Goal: Find specific page/section: Find specific page/section

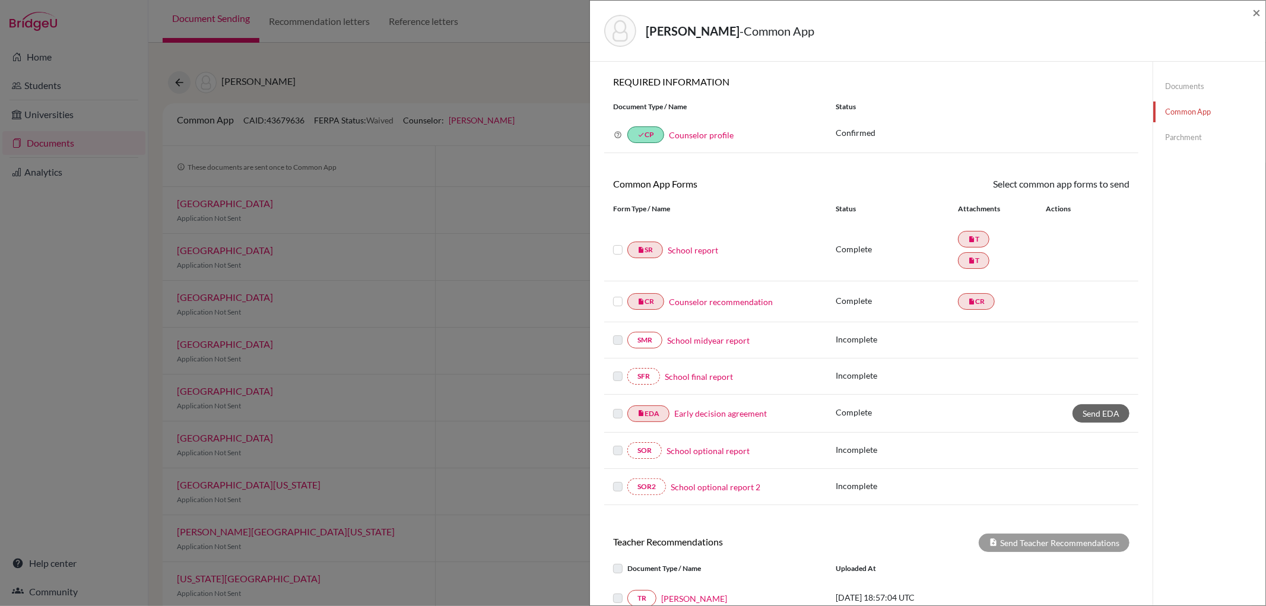
scroll to position [176, 0]
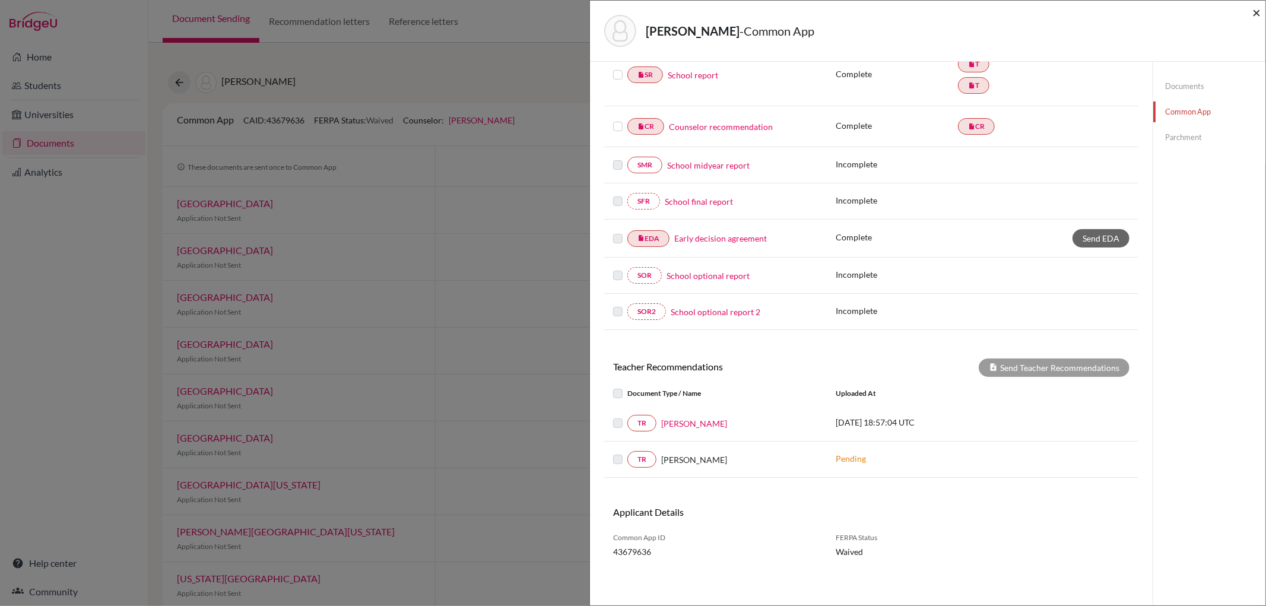
click at [1258, 7] on span "×" at bounding box center [1256, 12] width 8 height 17
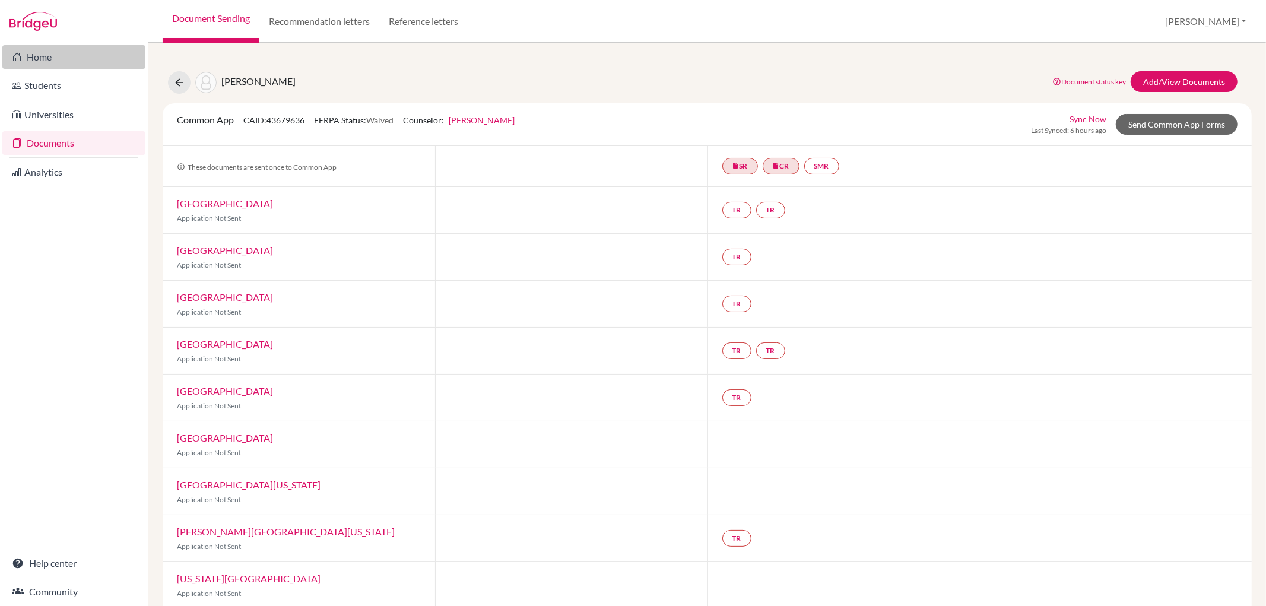
click at [71, 49] on link "Home" at bounding box center [73, 57] width 143 height 24
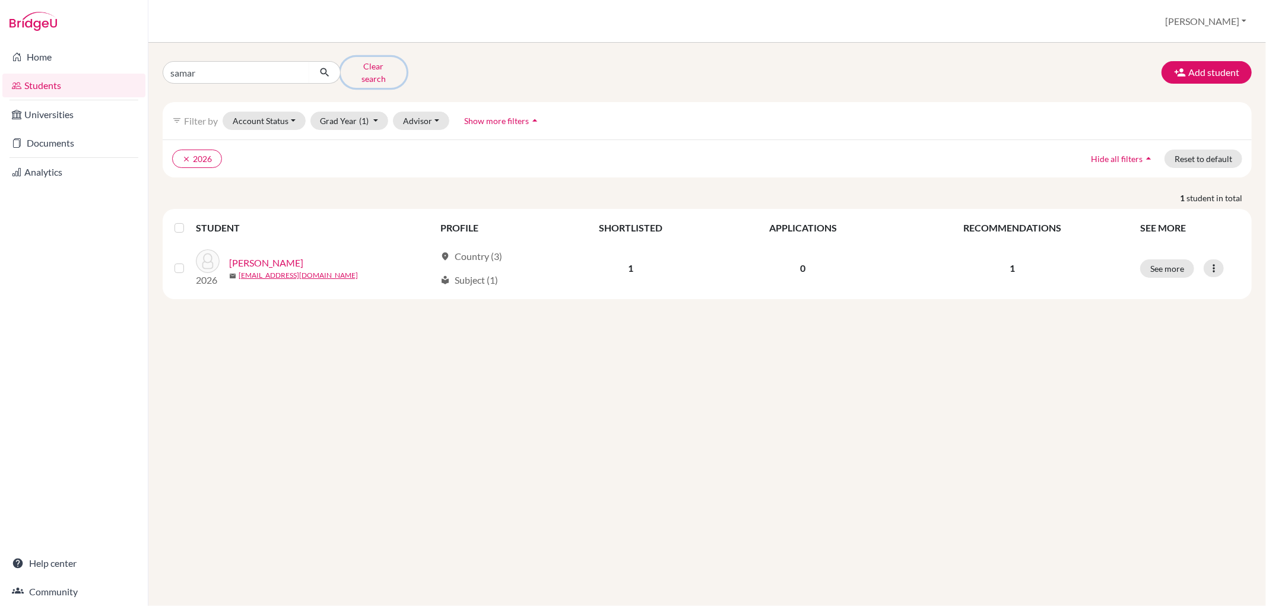
click at [378, 63] on button "Clear search" at bounding box center [374, 72] width 66 height 31
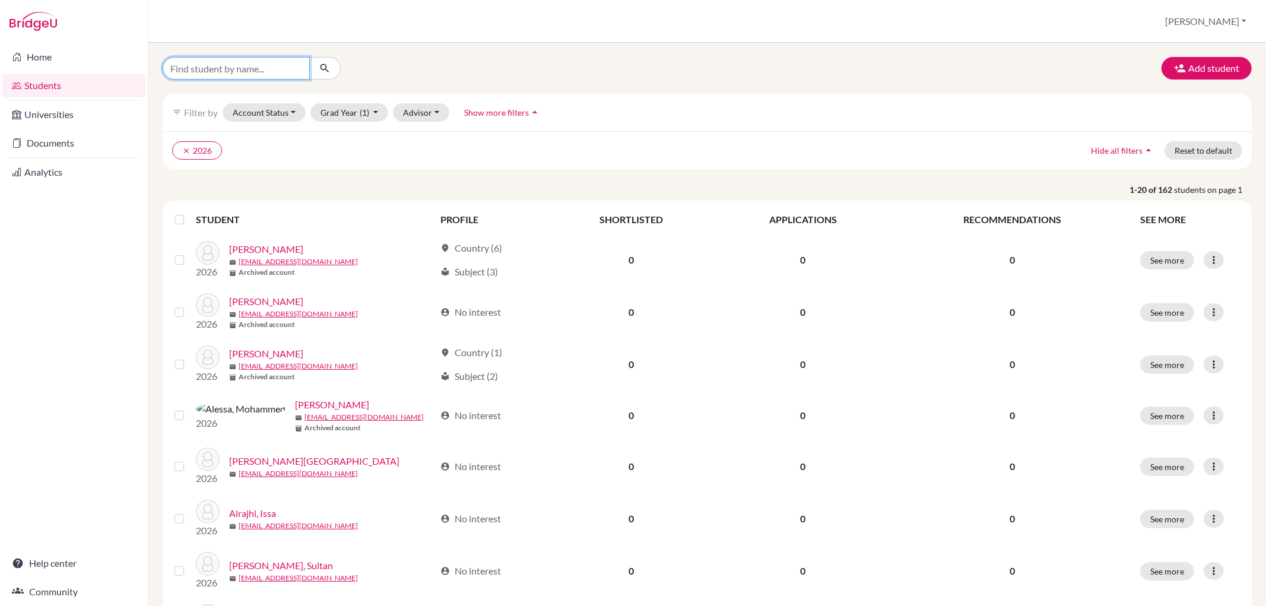
click at [247, 70] on input "Find student by name..." at bounding box center [236, 68] width 147 height 23
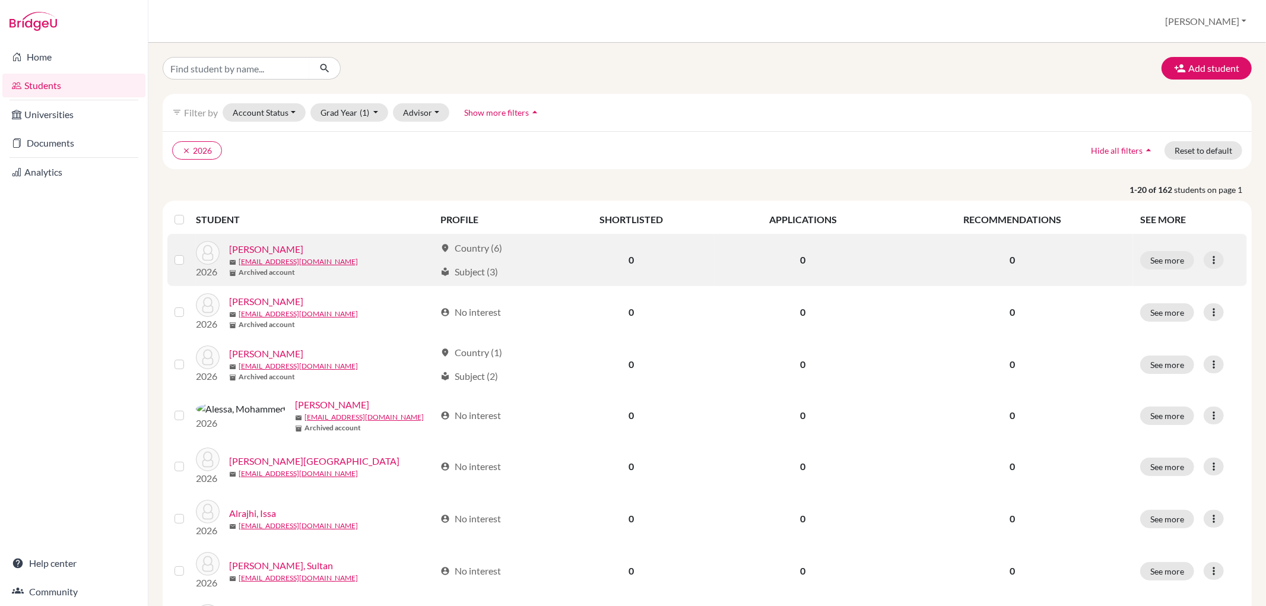
click at [374, 269] on div "inventory_2 Archived account" at bounding box center [332, 272] width 206 height 11
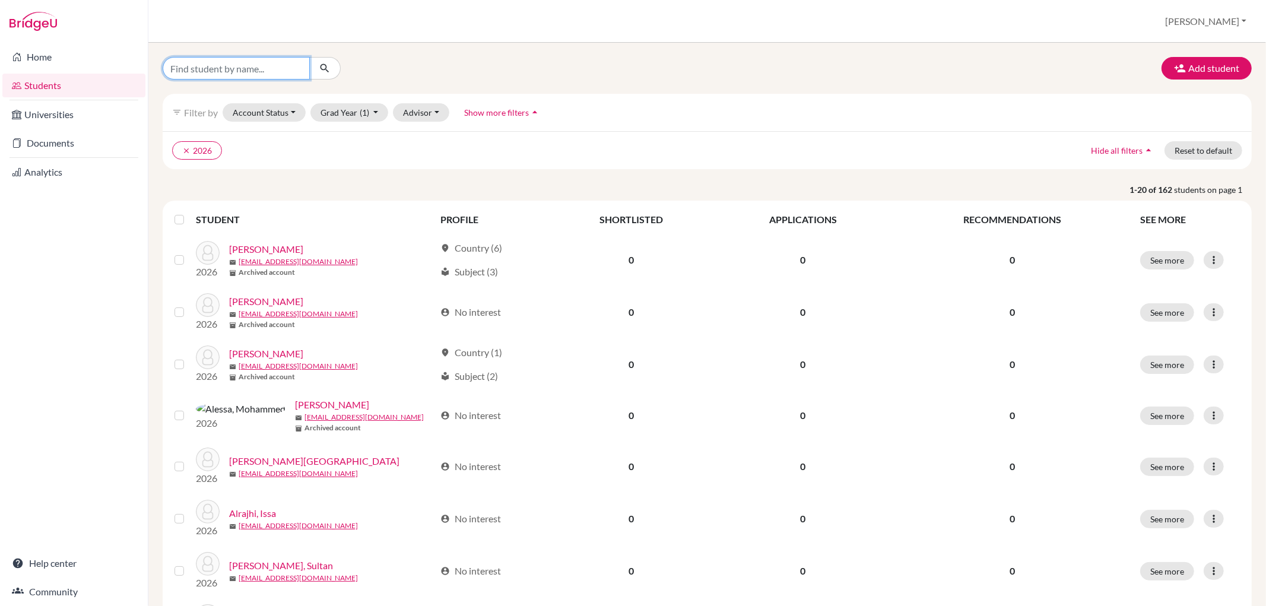
click at [234, 70] on input "Find student by name..." at bounding box center [236, 68] width 147 height 23
type input "["
type input "petrova"
click at [335, 62] on button "submit" at bounding box center [324, 68] width 31 height 23
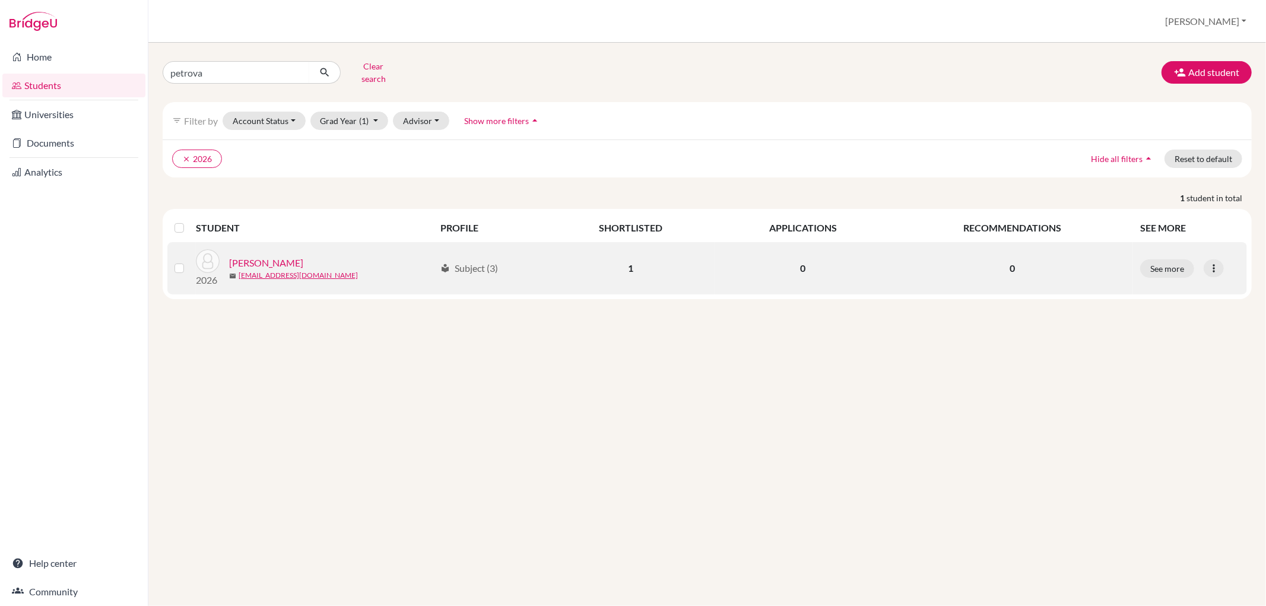
click at [258, 256] on link "[PERSON_NAME]" at bounding box center [266, 263] width 74 height 14
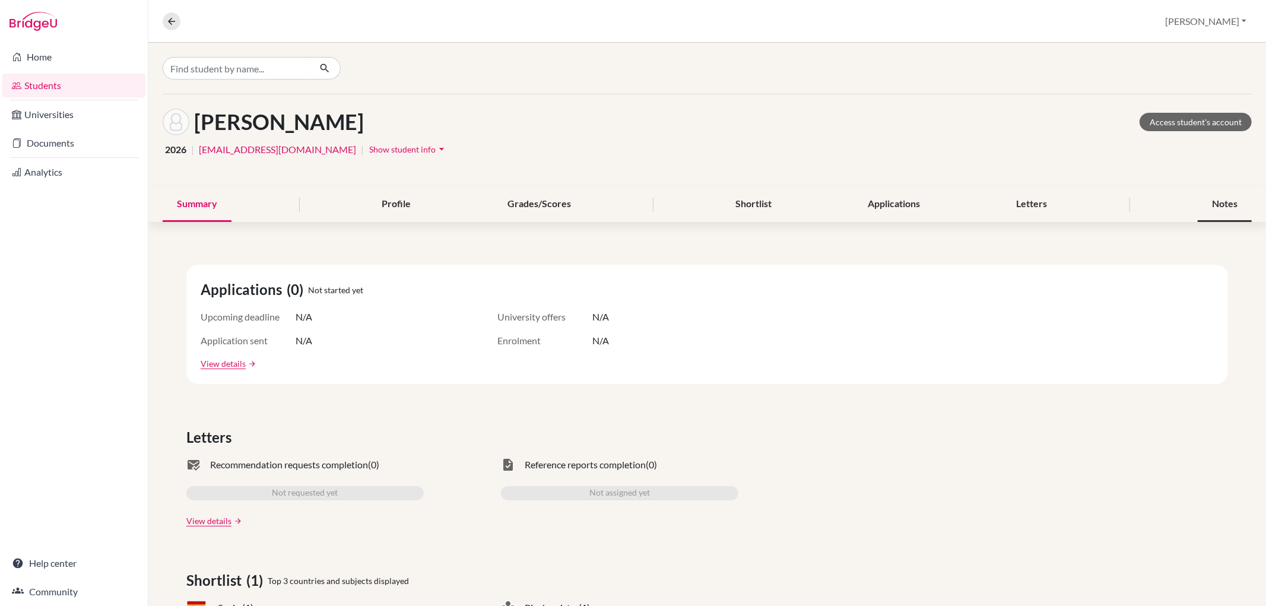
click at [1221, 201] on div "Notes" at bounding box center [1224, 204] width 54 height 35
